Goal: Find contact information: Obtain details needed to contact an individual or organization

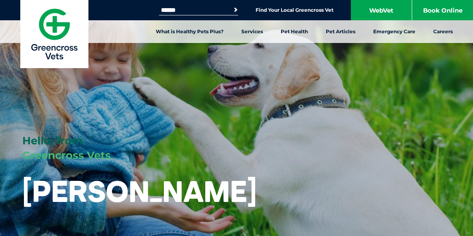
click at [234, 8] on button "Search" at bounding box center [229, 10] width 19 height 12
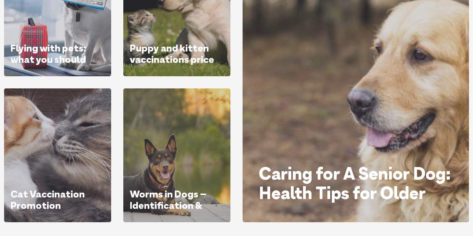
scroll to position [524, 0]
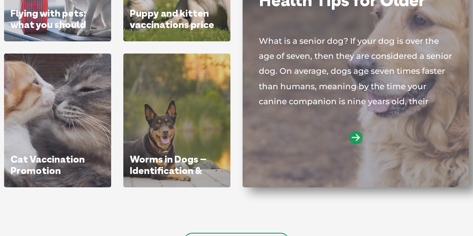
click at [356, 135] on icon at bounding box center [355, 137] width 13 height 13
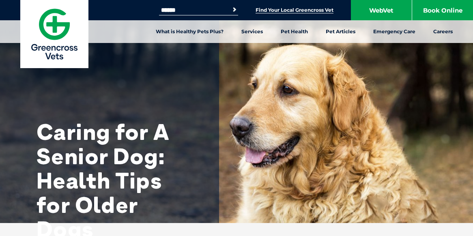
click at [263, 8] on link "Find Your Local Greencross Vet" at bounding box center [295, 10] width 78 height 6
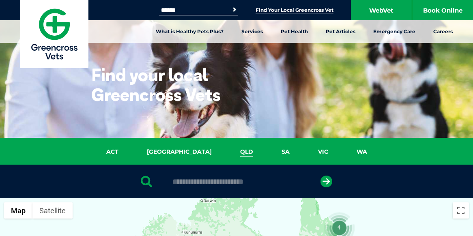
click at [226, 147] on link "QLD" at bounding box center [246, 151] width 41 height 9
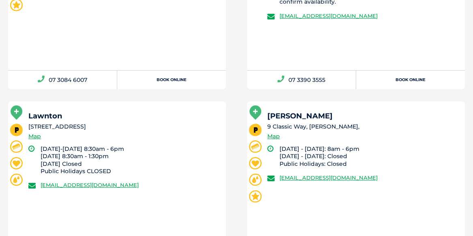
scroll to position [1806, 0]
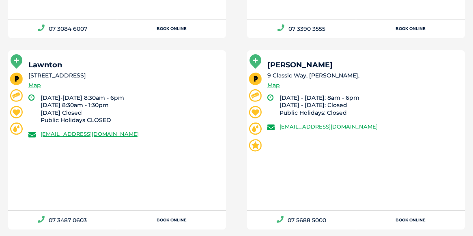
click at [301, 124] on link "[EMAIL_ADDRESS][DOMAIN_NAME]" at bounding box center [328, 126] width 98 height 6
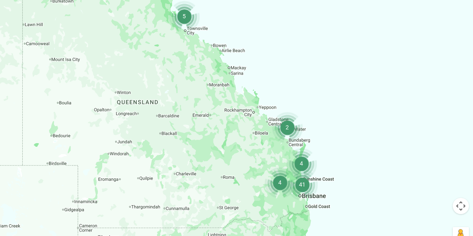
scroll to position [275, 0]
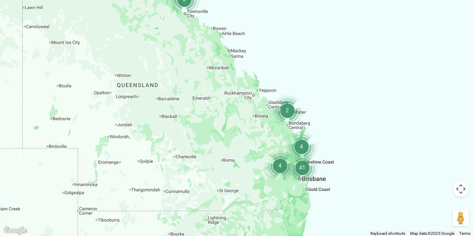
click at [312, 191] on div at bounding box center [236, 79] width 473 height 313
click at [317, 190] on div at bounding box center [236, 79] width 473 height 313
